Goal: Use online tool/utility: Utilize a website feature to perform a specific function

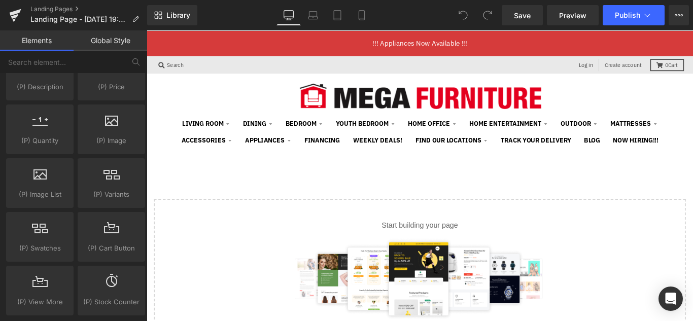
scroll to position [21, 599]
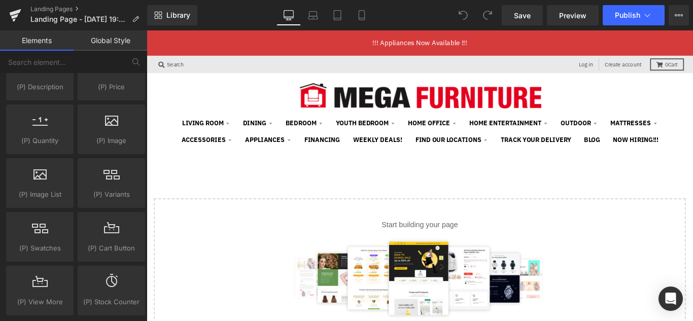
click at [428, 249] on p "Start building your page" at bounding box center [453, 249] width 565 height 12
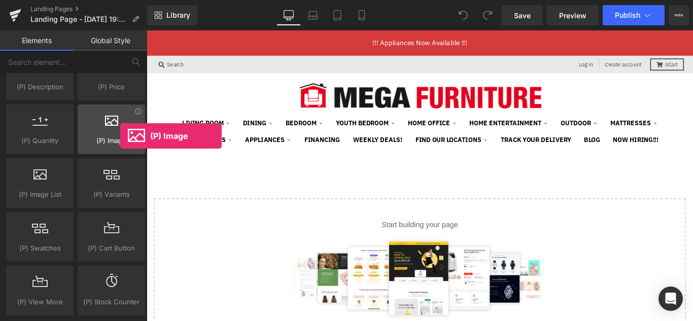
click at [120, 136] on span "(P) Image" at bounding box center [111, 141] width 61 height 11
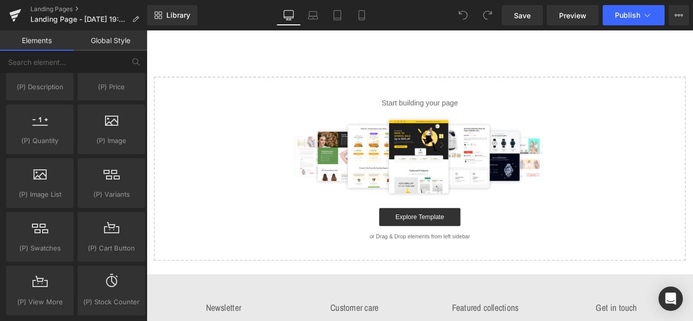
scroll to position [152, 0]
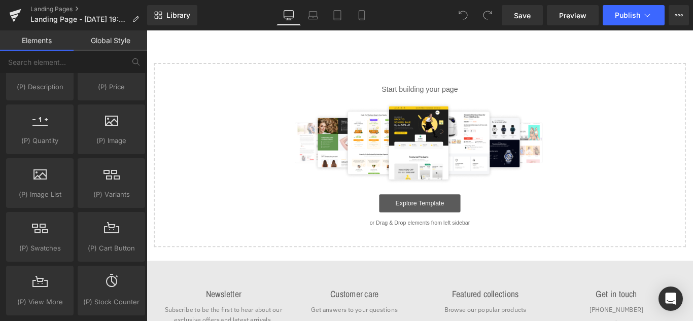
click at [443, 221] on link "Explore Template" at bounding box center [453, 225] width 91 height 20
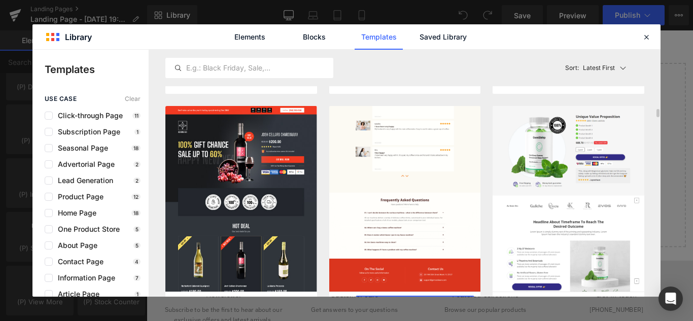
scroll to position [254, 0]
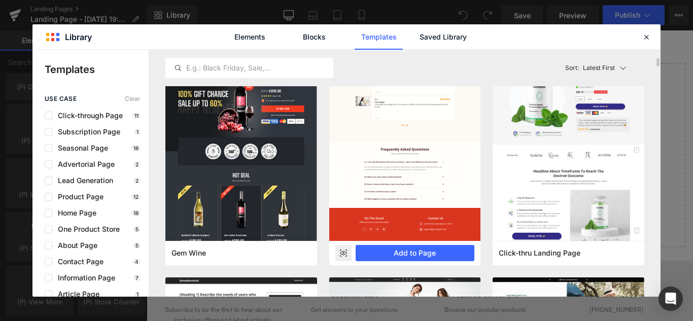
click at [343, 253] on icon at bounding box center [344, 254] width 2 height 2
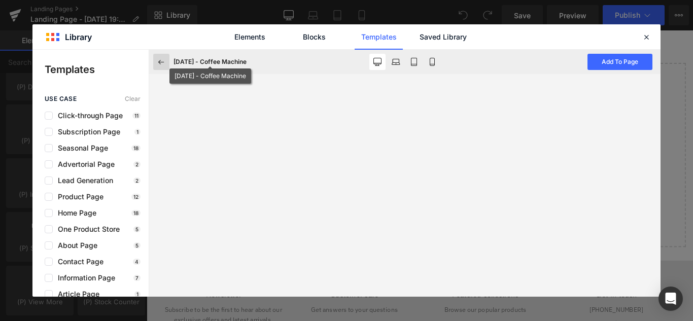
click at [159, 61] on icon at bounding box center [161, 61] width 9 height 9
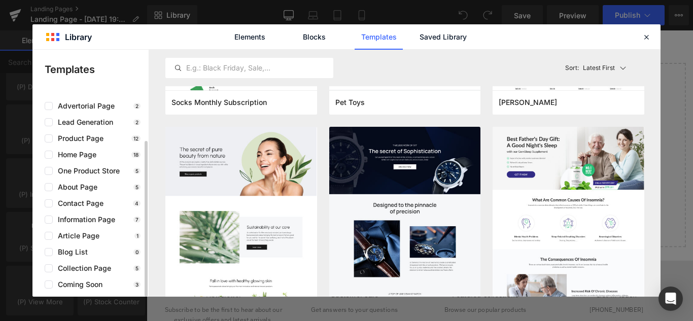
scroll to position [0, 0]
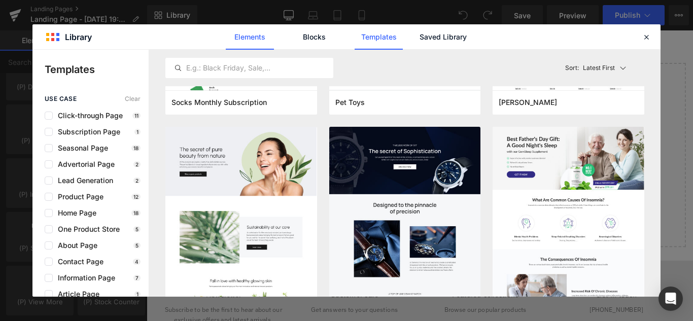
click at [355, 34] on link "Elements" at bounding box center [379, 36] width 48 height 25
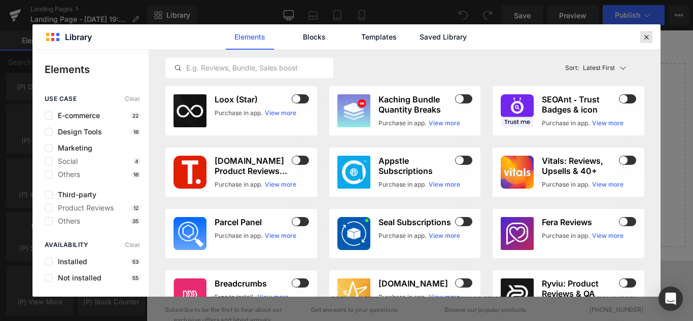
click at [648, 39] on icon at bounding box center [646, 36] width 9 height 9
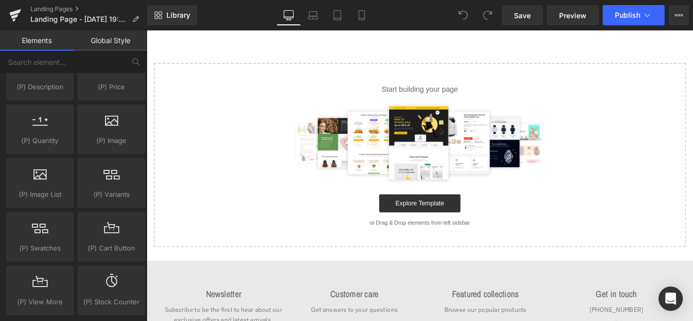
click at [442, 249] on p "or Drag & Drop elements from left sidebar" at bounding box center [453, 246] width 565 height 7
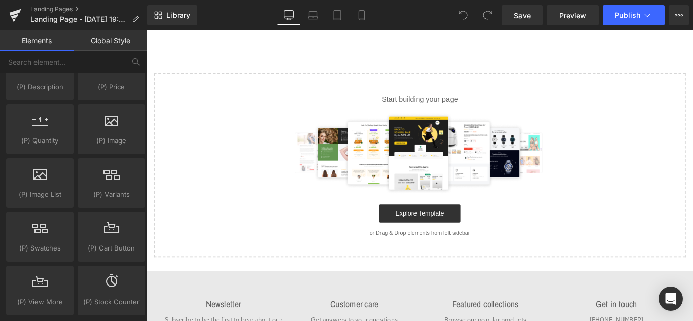
scroll to position [152, 0]
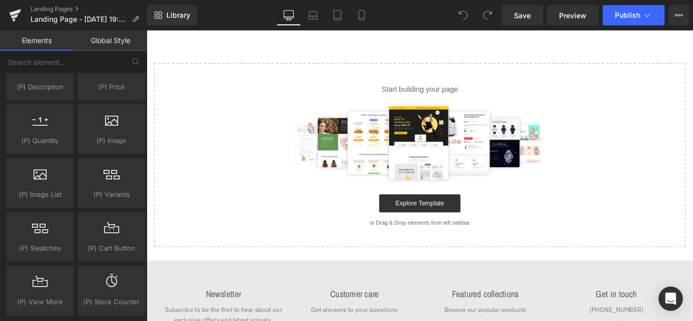
drag, startPoint x: 413, startPoint y: 135, endPoint x: 438, endPoint y: 132, distance: 25.0
click at [414, 135] on img at bounding box center [453, 156] width 295 height 91
click at [449, 241] on div "Start building your page Explore Template or Drag & Drop elements from left sid…" at bounding box center [454, 170] width 596 height 205
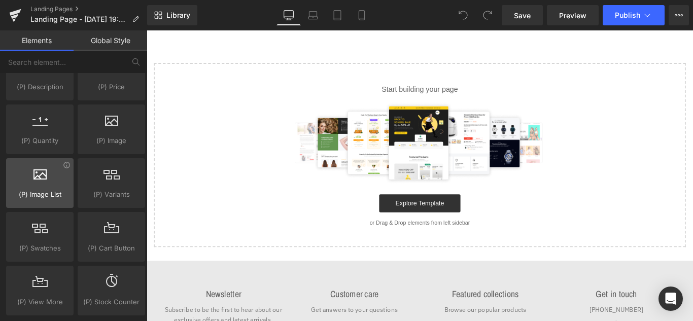
click at [57, 176] on div at bounding box center [39, 177] width 61 height 23
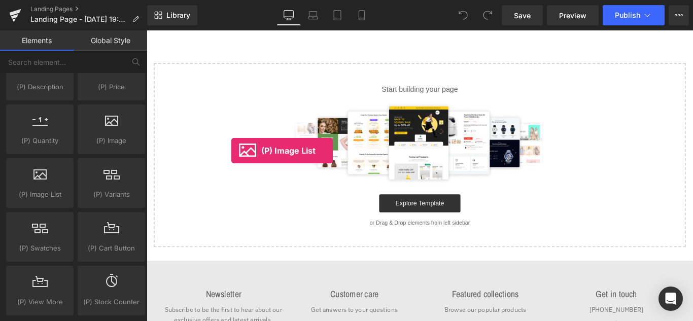
drag, startPoint x: 182, startPoint y: 209, endPoint x: 243, endPoint y: 165, distance: 74.9
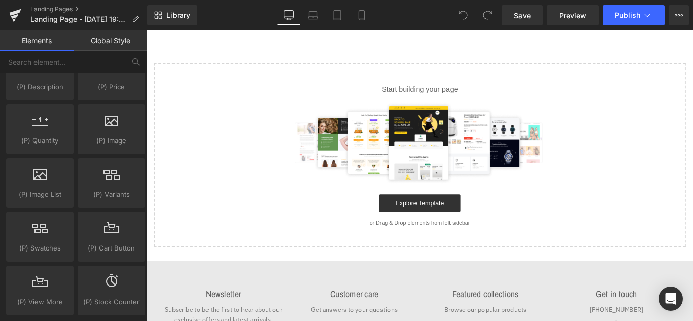
click at [506, 54] on div "Select your layout" at bounding box center [454, 145] width 614 height 258
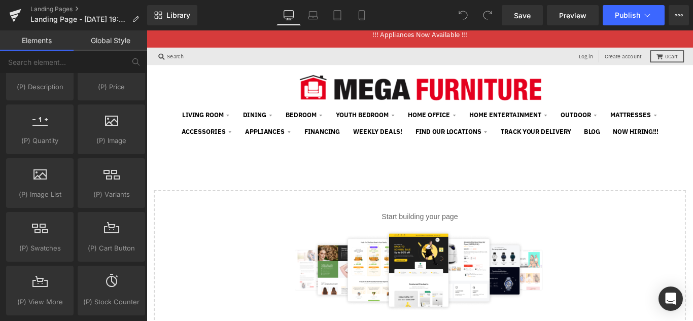
scroll to position [0, 0]
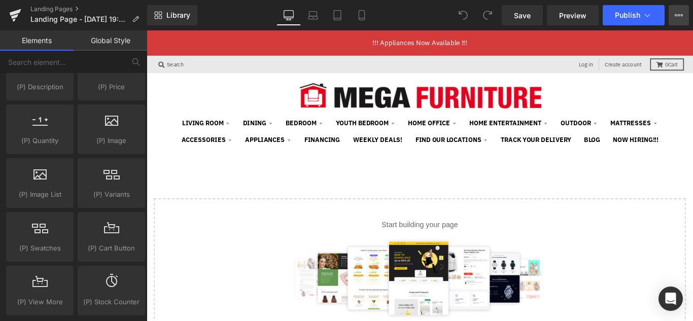
click at [677, 14] on icon at bounding box center [676, 15] width 3 height 2
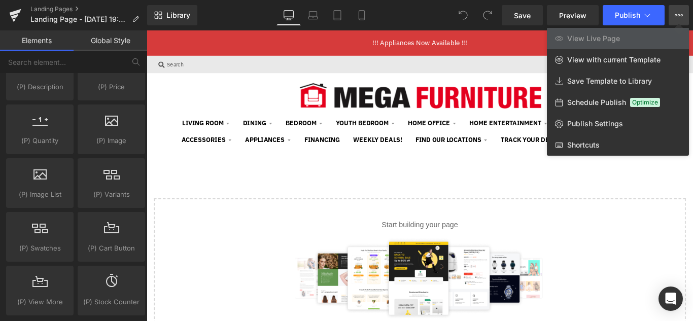
click at [466, 12] on icon at bounding box center [463, 15] width 9 height 9
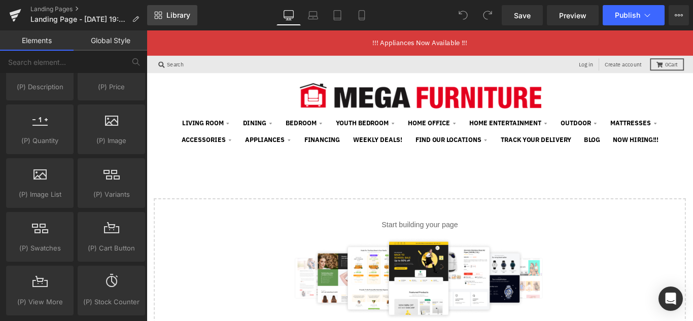
click at [181, 16] on span "Library" at bounding box center [178, 15] width 24 height 9
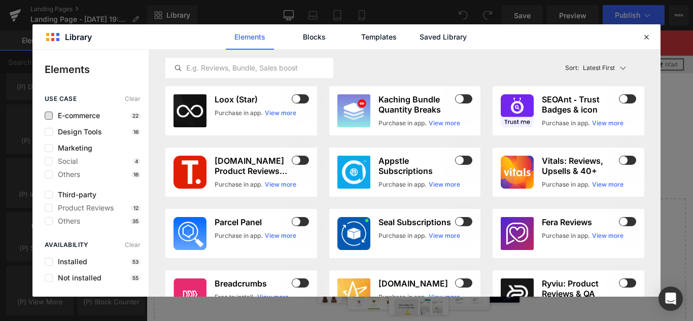
click at [66, 117] on span "E-commerce" at bounding box center [76, 116] width 47 height 8
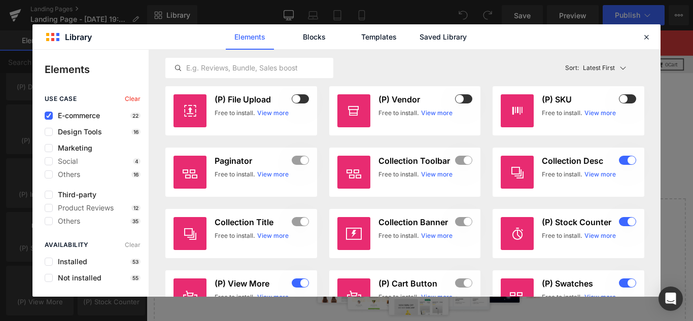
click at [66, 117] on span "E-commerce" at bounding box center [76, 116] width 47 height 8
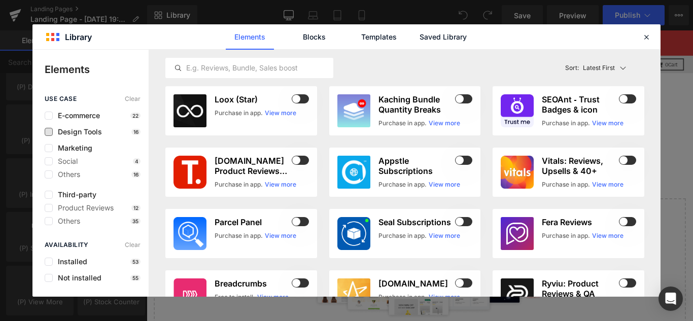
click at [97, 132] on span "Design Tools" at bounding box center [77, 132] width 49 height 8
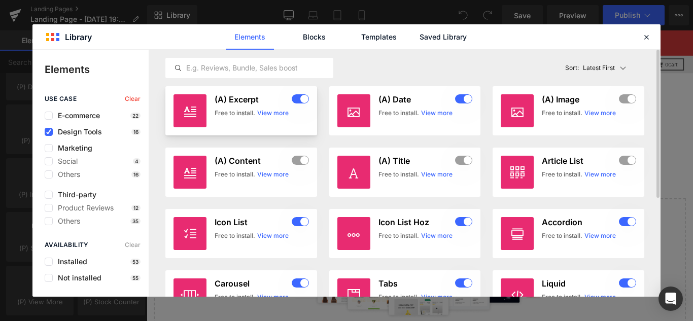
click at [279, 113] on link "View more" at bounding box center [272, 113] width 31 height 9
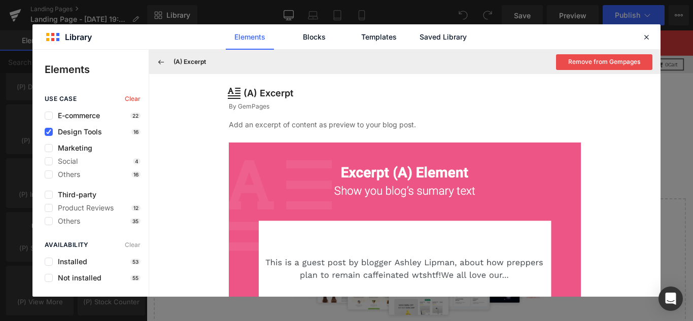
scroll to position [94, 0]
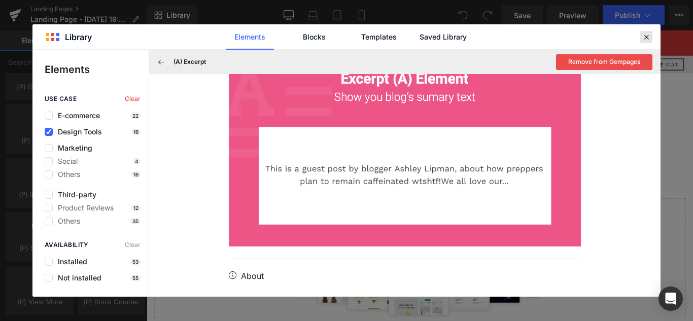
click at [646, 37] on icon at bounding box center [646, 36] width 9 height 9
